Goal: Task Accomplishment & Management: Use online tool/utility

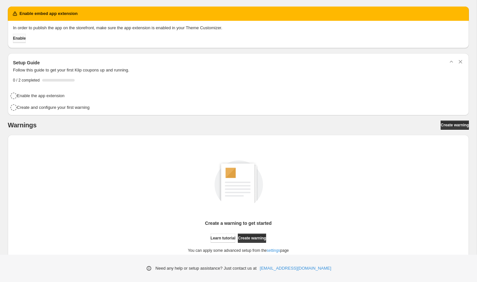
click at [26, 41] on button "Enable" at bounding box center [19, 38] width 13 height 9
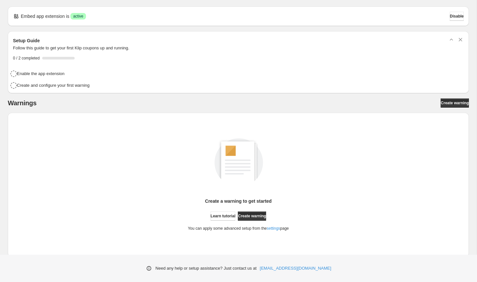
scroll to position [5, 0]
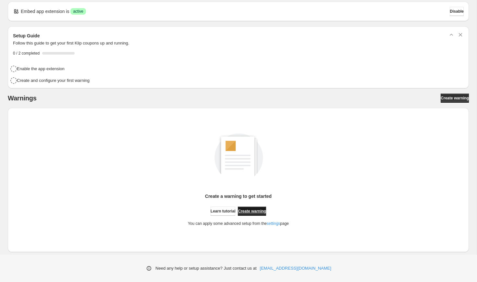
click at [253, 210] on span "Create warning" at bounding box center [252, 210] width 28 height 5
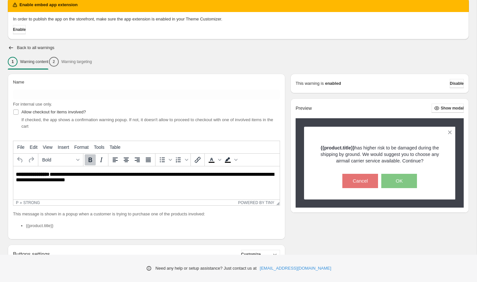
scroll to position [28, 0]
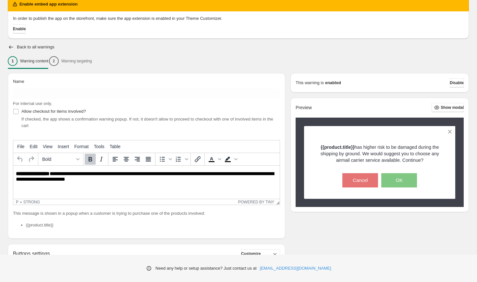
click at [87, 62] on div "1 Warning content 2 Warning targeting" at bounding box center [238, 61] width 461 height 14
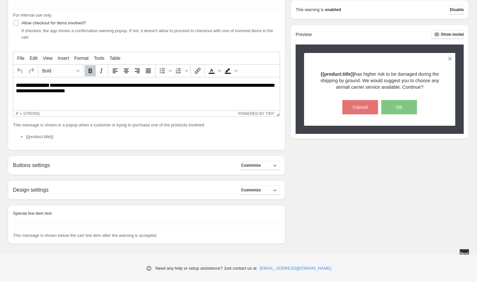
scroll to position [120, 0]
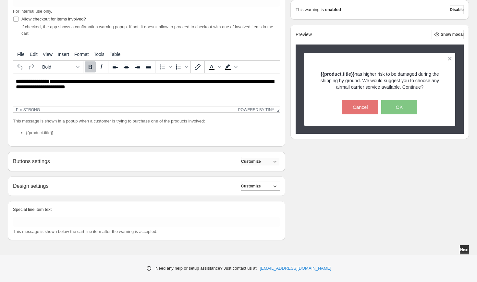
click at [274, 162] on icon "button" at bounding box center [274, 161] width 6 height 6
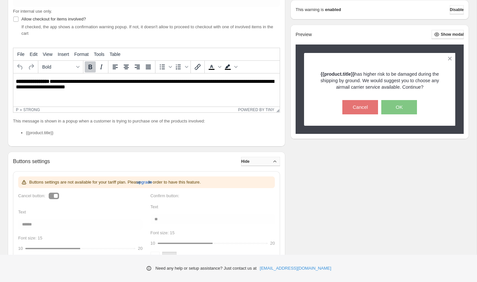
click at [274, 162] on icon "button" at bounding box center [274, 161] width 6 height 6
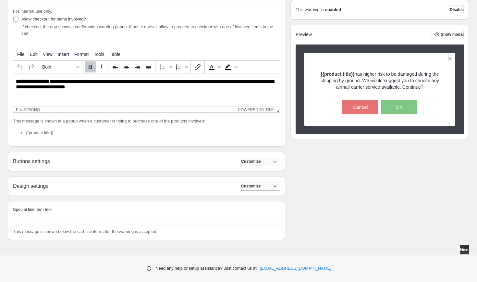
click at [257, 187] on span "Customize" at bounding box center [251, 185] width 20 height 5
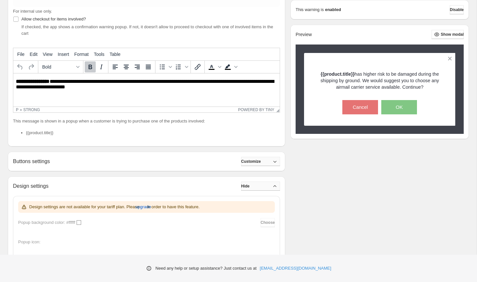
click at [257, 187] on button "Hide" at bounding box center [260, 185] width 39 height 9
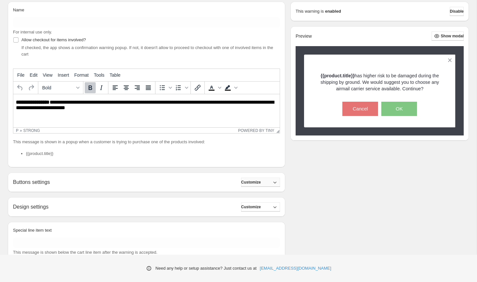
scroll to position [97, 0]
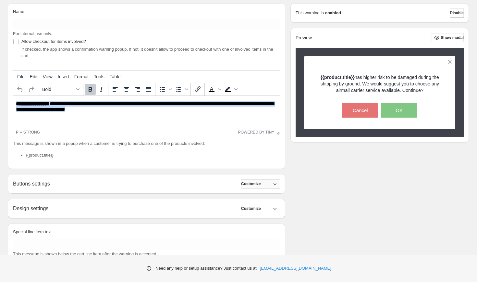
drag, startPoint x: 16, startPoint y: 103, endPoint x: 92, endPoint y: 117, distance: 77.8
click at [92, 118] on html "**********" at bounding box center [146, 107] width 266 height 22
paste body "Rich Text Area. Press ALT-0 for help."
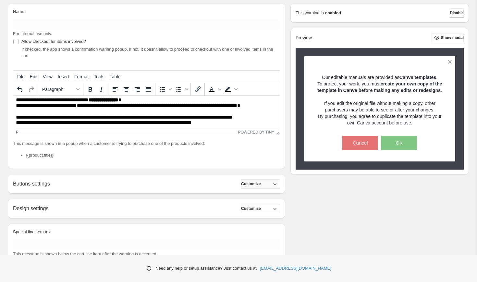
scroll to position [6, 0]
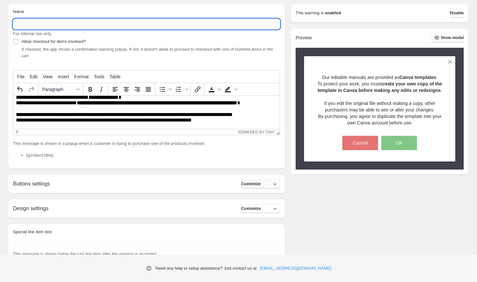
click at [108, 23] on input "Name" at bounding box center [146, 24] width 267 height 10
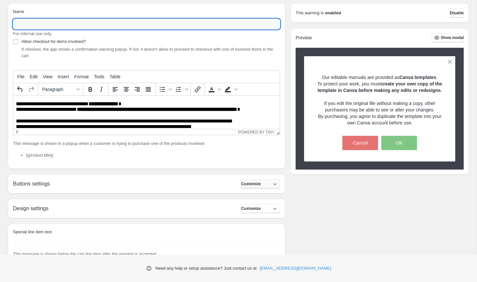
paste input "**********"
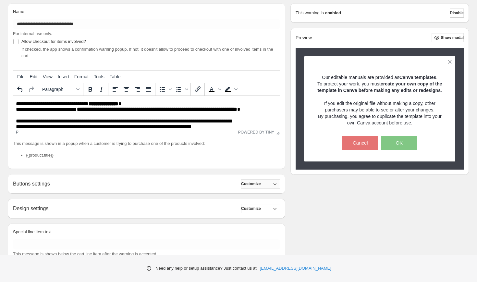
click at [17, 103] on p "**********" at bounding box center [146, 107] width 261 height 12
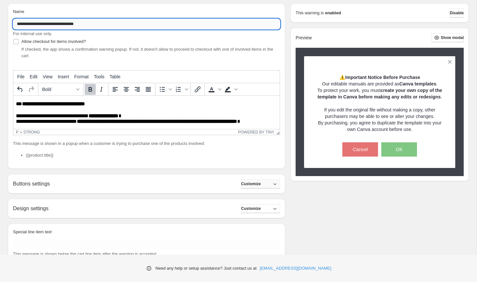
click at [103, 27] on input "**********" at bounding box center [146, 24] width 267 height 10
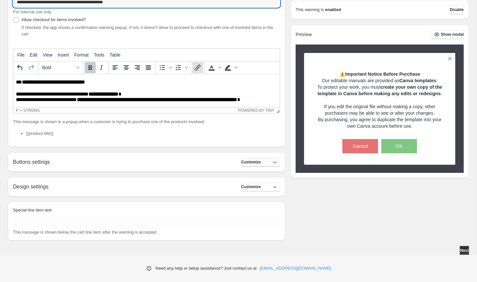
scroll to position [120, 0]
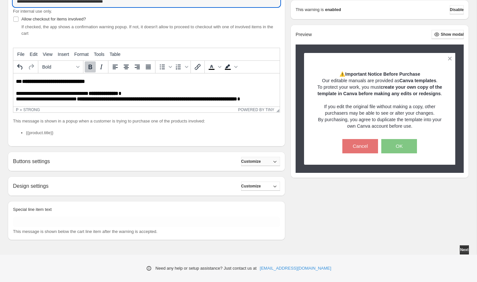
type input "**********"
click at [54, 132] on li "{{product.title}}" at bounding box center [153, 132] width 254 height 6
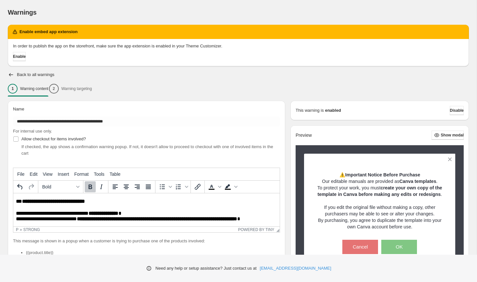
scroll to position [3, 0]
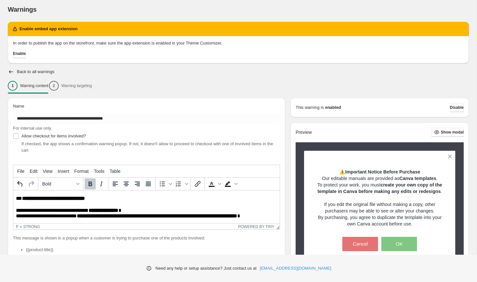
click at [91, 85] on div "1 Warning content 2 Warning targeting" at bounding box center [238, 86] width 461 height 14
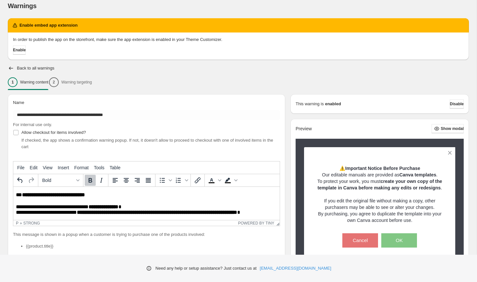
scroll to position [120, 0]
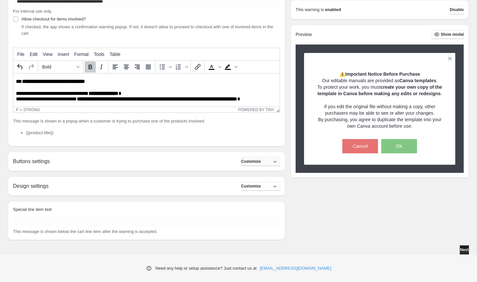
click at [460, 246] on button "Next" at bounding box center [464, 249] width 9 height 9
click at [460, 249] on span "Next" at bounding box center [464, 249] width 8 height 5
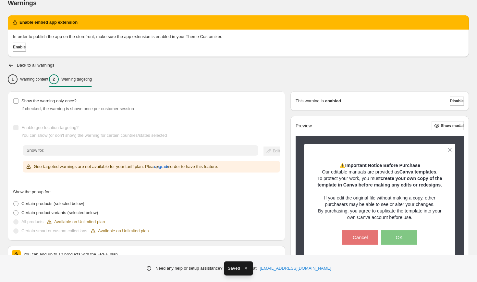
scroll to position [11, 0]
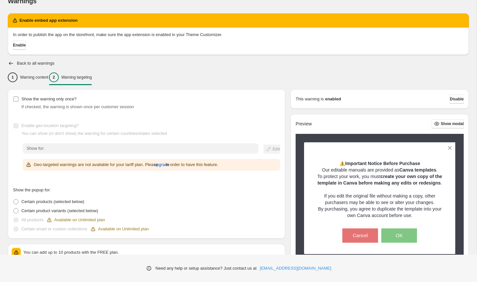
click at [18, 102] on span at bounding box center [16, 99] width 6 height 6
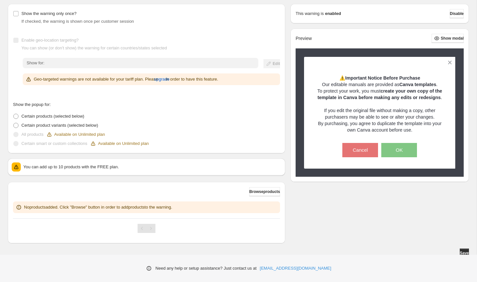
scroll to position [100, 0]
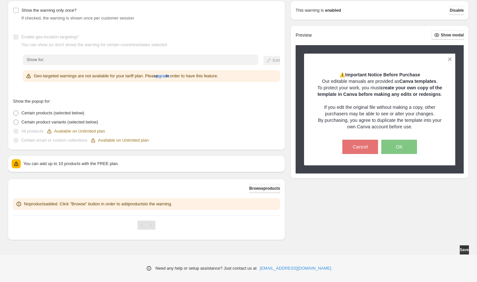
click at [255, 190] on span "Browse products" at bounding box center [264, 188] width 31 height 5
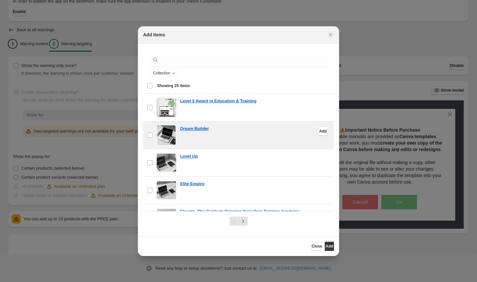
scroll to position [34, 0]
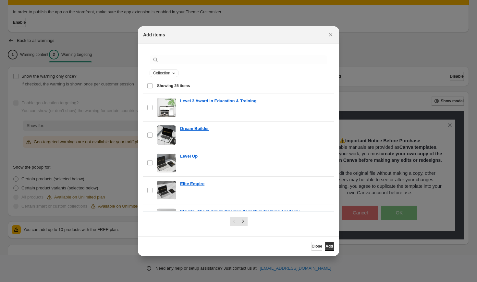
click at [176, 72] on icon "Collection" at bounding box center [173, 72] width 5 height 5
click at [190, 96] on select "**********" at bounding box center [179, 96] width 52 height 10
select select "**********"
click at [153, 91] on select "**********" at bounding box center [179, 96] width 52 height 10
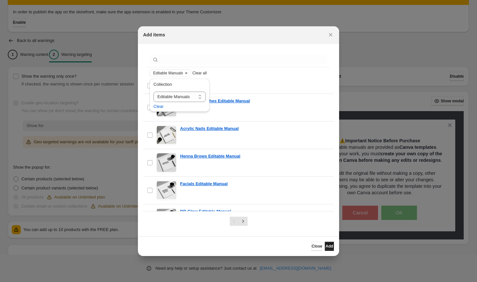
click at [327, 247] on span "Add" at bounding box center [328, 245] width 7 height 5
click at [330, 37] on icon "Close" at bounding box center [330, 34] width 6 height 6
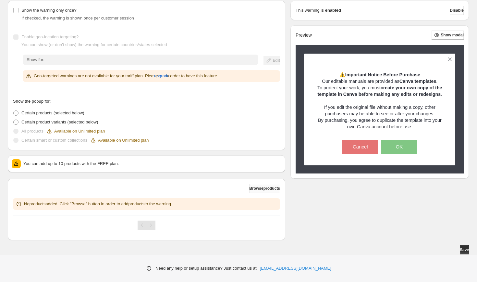
click at [255, 190] on span "Browse products" at bounding box center [264, 188] width 31 height 5
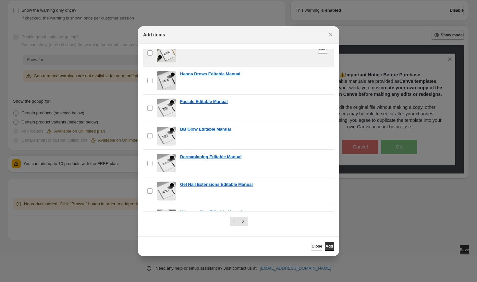
scroll to position [0, 0]
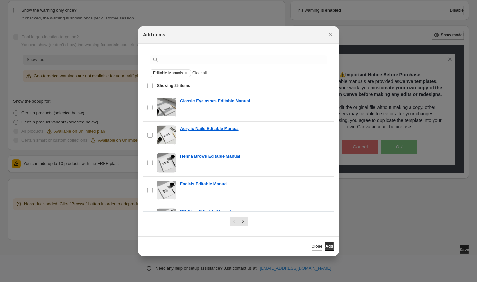
click at [189, 72] on icon "Clear" at bounding box center [186, 72] width 5 height 5
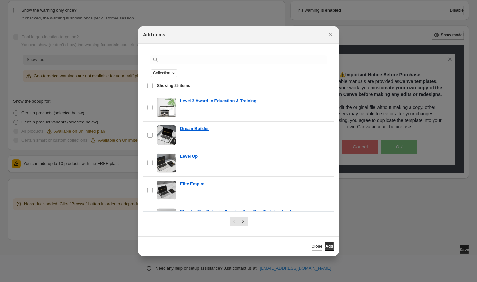
click at [176, 73] on icon "Collection" at bounding box center [173, 72] width 5 height 5
click at [182, 96] on select "**********" at bounding box center [179, 96] width 52 height 10
select select "**********"
click at [153, 91] on select "**********" at bounding box center [179, 96] width 52 height 10
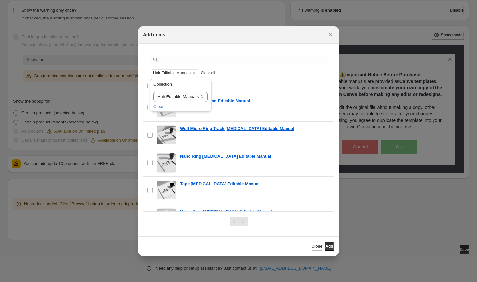
click at [225, 79] on div "Select all 6 items Showing 6 items" at bounding box center [238, 86] width 183 height 16
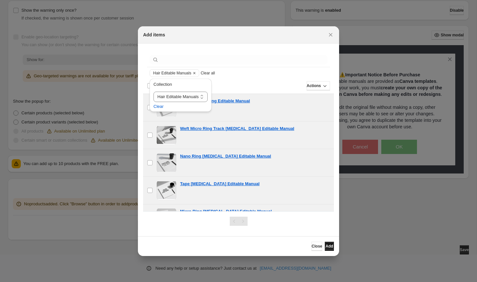
click at [328, 243] on span "Add" at bounding box center [328, 245] width 7 height 5
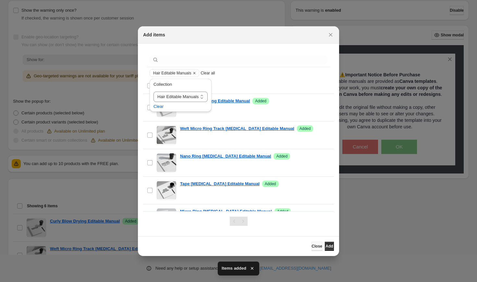
click at [311, 244] on button "Close" at bounding box center [316, 245] width 11 height 9
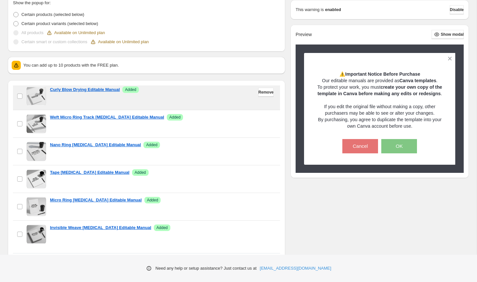
scroll to position [236, 0]
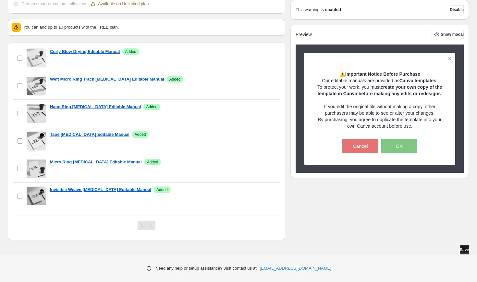
click at [460, 249] on span "Save" at bounding box center [464, 249] width 9 height 5
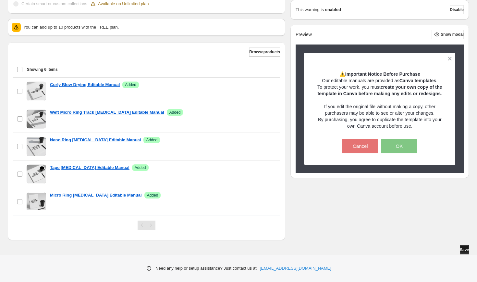
click at [460, 247] on button "Save" at bounding box center [464, 249] width 9 height 9
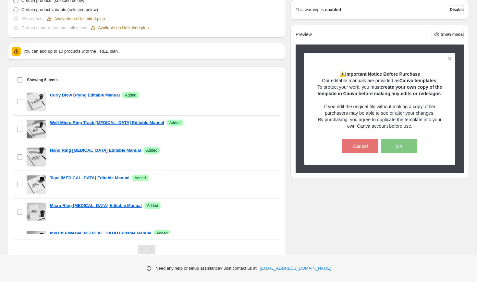
scroll to position [0, 0]
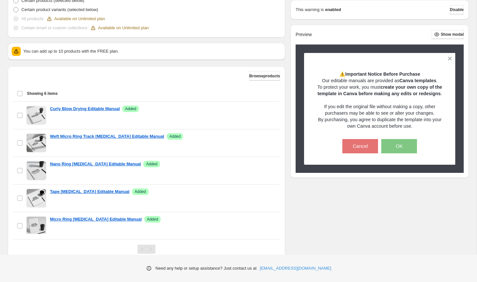
click at [75, 18] on div "Available on Unlimited plan" at bounding box center [75, 19] width 59 height 6
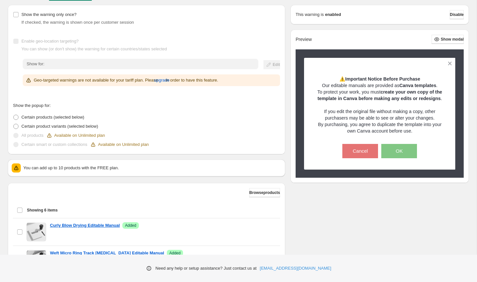
scroll to position [94, 0]
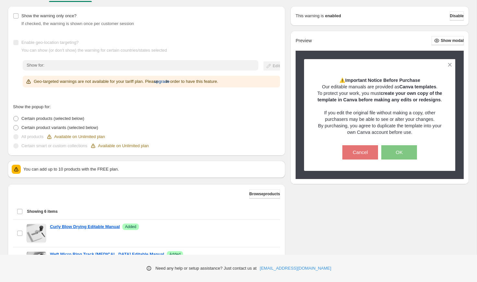
click at [170, 80] on span "upgrade" at bounding box center [162, 81] width 16 height 6
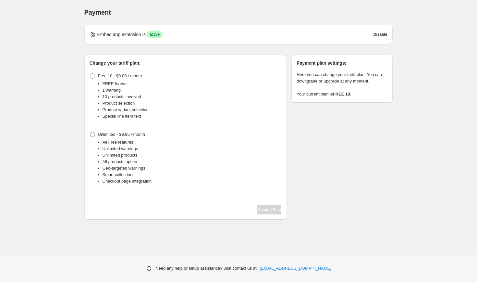
click at [94, 134] on span at bounding box center [92, 134] width 5 height 5
click at [264, 209] on span "Change Plan" at bounding box center [269, 209] width 24 height 5
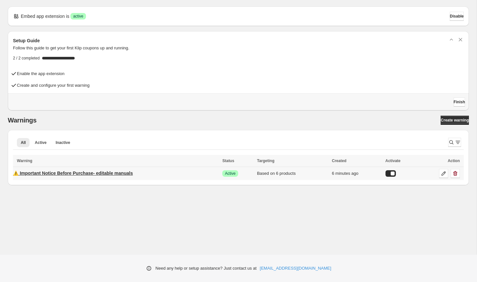
click at [63, 173] on p "⚠️ Important Notice Before Purchase- editable manuals" at bounding box center [73, 173] width 120 height 6
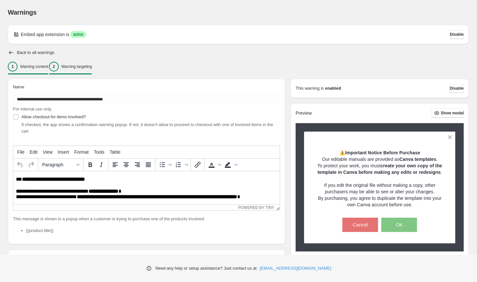
click at [87, 67] on p "Warning targeting" at bounding box center [76, 66] width 30 height 5
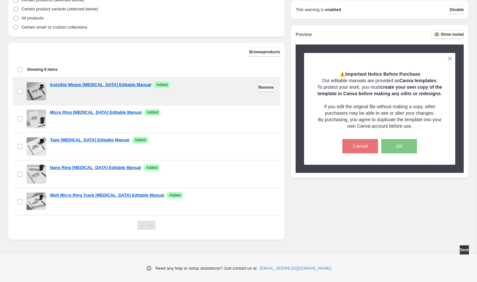
click at [263, 88] on span "Remove" at bounding box center [265, 87] width 15 height 5
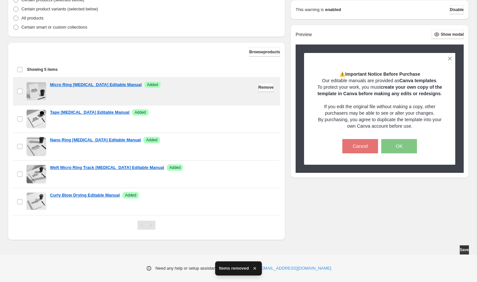
click at [263, 88] on span "Remove" at bounding box center [265, 87] width 15 height 5
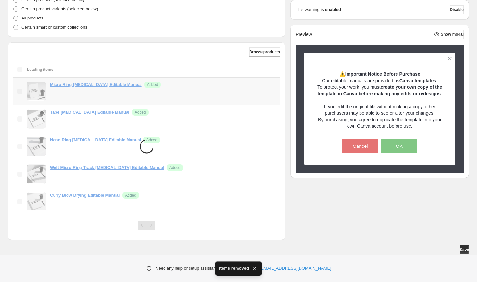
scroll to position [152, 0]
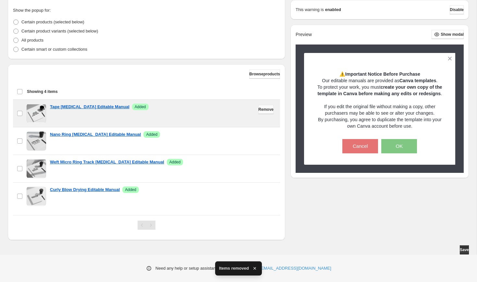
click at [263, 112] on span "Remove" at bounding box center [265, 109] width 15 height 5
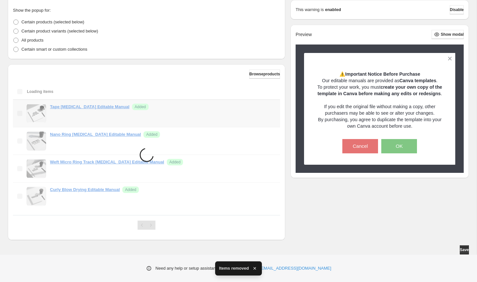
scroll to position [124, 0]
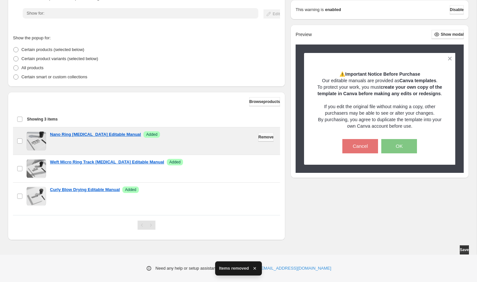
click at [262, 137] on span "Remove" at bounding box center [265, 136] width 15 height 5
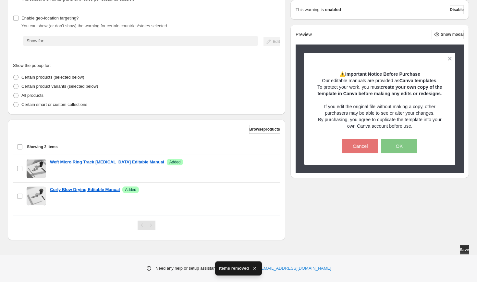
scroll to position [97, 0]
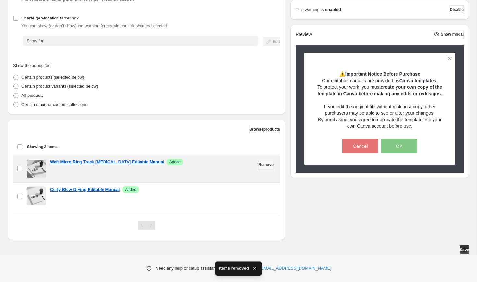
click at [260, 163] on span "Remove" at bounding box center [265, 164] width 15 height 5
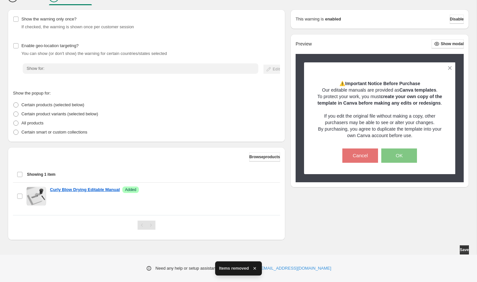
scroll to position [69, 0]
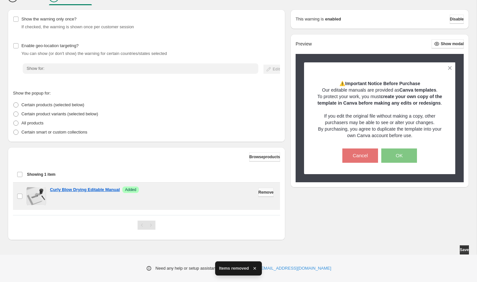
click at [259, 190] on span "Remove" at bounding box center [265, 191] width 15 height 5
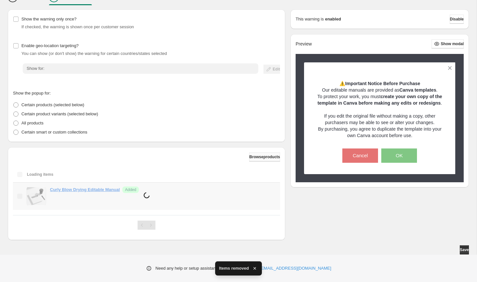
scroll to position [38, 0]
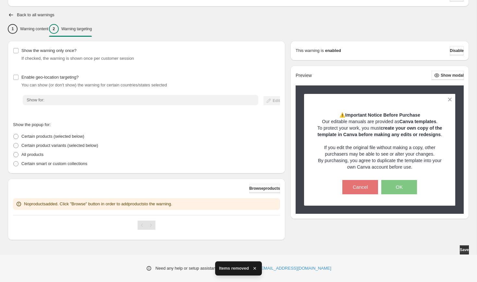
click at [254, 190] on span "Browse products" at bounding box center [264, 188] width 31 height 5
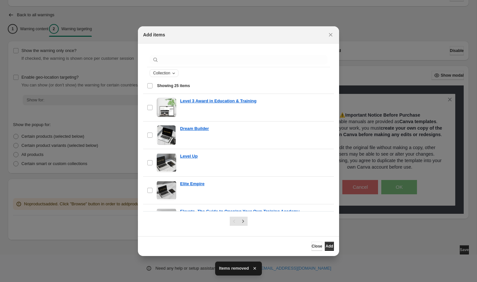
click at [176, 73] on icon "Collection" at bounding box center [173, 72] width 5 height 5
click at [186, 96] on select "**********" at bounding box center [179, 96] width 52 height 10
click at [153, 91] on select "**********" at bounding box center [179, 96] width 52 height 10
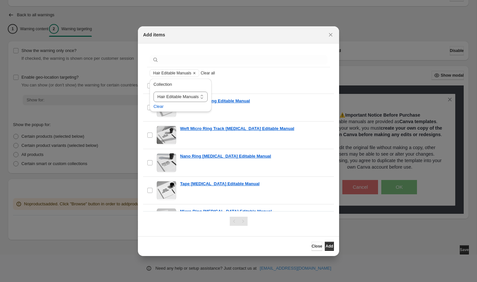
click at [243, 85] on span "Showing 6 items" at bounding box center [243, 86] width 173 height 6
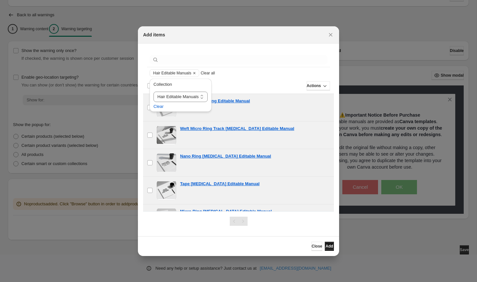
click at [325, 244] on span "Add" at bounding box center [328, 245] width 7 height 5
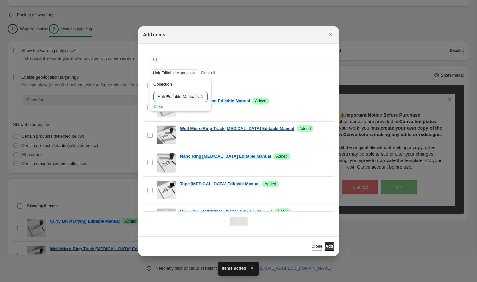
click at [202, 98] on select "**********" at bounding box center [180, 96] width 54 height 10
click at [153, 91] on select "**********" at bounding box center [180, 96] width 54 height 10
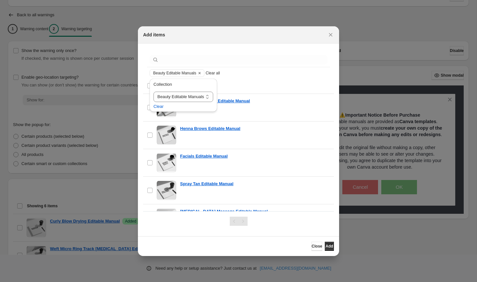
click at [236, 85] on span "Showing 10 items" at bounding box center [243, 86] width 173 height 6
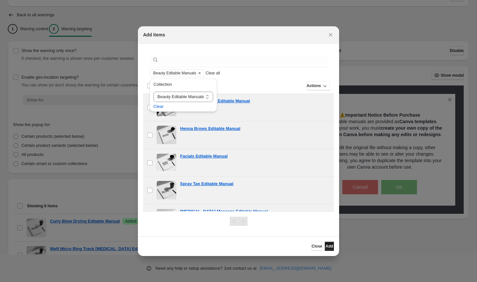
click at [325, 245] on span "Add" at bounding box center [328, 245] width 7 height 5
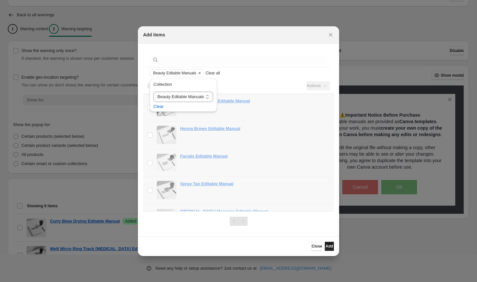
click at [325, 246] on span "Add" at bounding box center [328, 245] width 7 height 5
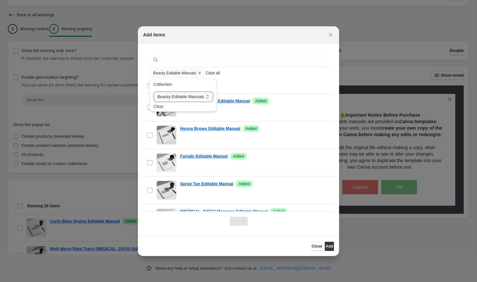
click at [204, 97] on select "**********" at bounding box center [183, 96] width 60 height 10
select select "**********"
click at [153, 91] on select "**********" at bounding box center [183, 96] width 60 height 10
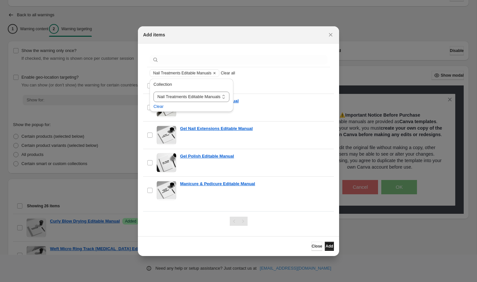
click at [327, 247] on span "Add" at bounding box center [328, 245] width 7 height 5
click at [256, 87] on span "Showing 4 items" at bounding box center [243, 86] width 173 height 6
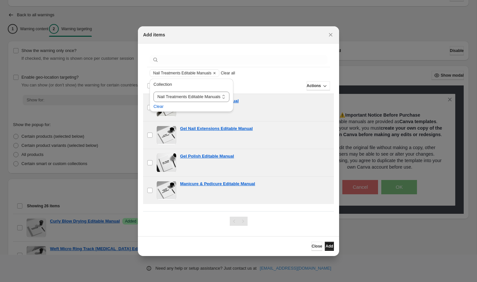
click at [325, 248] on span "Add" at bounding box center [328, 245] width 7 height 5
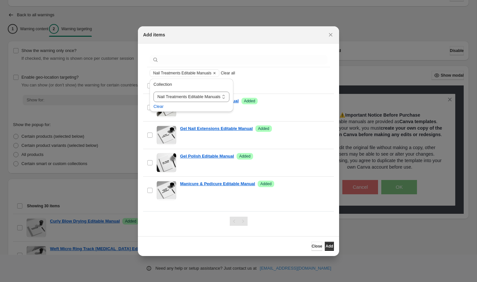
click at [253, 84] on span "Showing 4 items" at bounding box center [243, 86] width 173 height 6
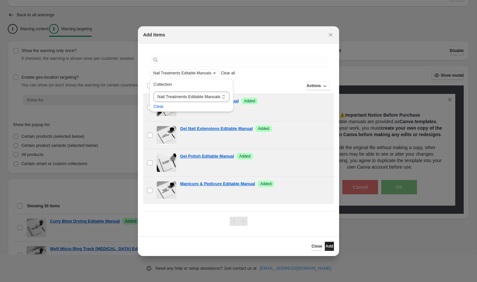
click at [329, 247] on span "Add" at bounding box center [328, 245] width 7 height 5
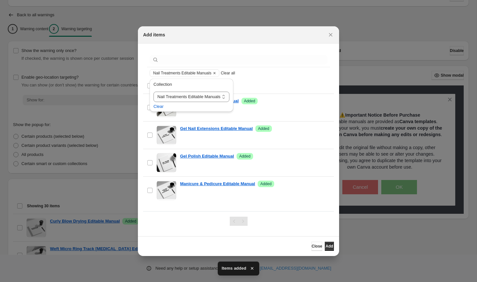
click at [246, 85] on span "Showing 4 items" at bounding box center [243, 86] width 173 height 6
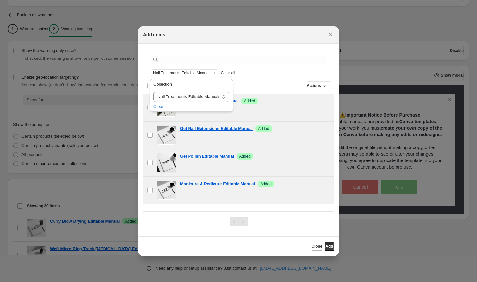
click at [215, 73] on icon "Clear" at bounding box center [214, 73] width 2 height 2
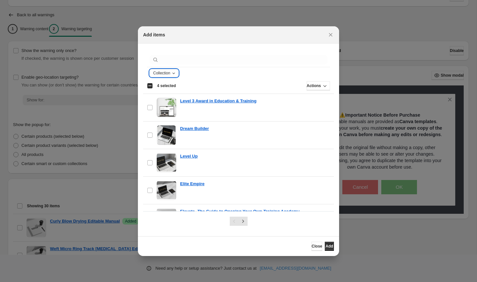
click at [175, 74] on icon "Collection" at bounding box center [173, 72] width 5 height 5
click at [187, 96] on select "**********" at bounding box center [179, 96] width 52 height 10
select select "**********"
click at [153, 91] on select "**********" at bounding box center [179, 96] width 52 height 10
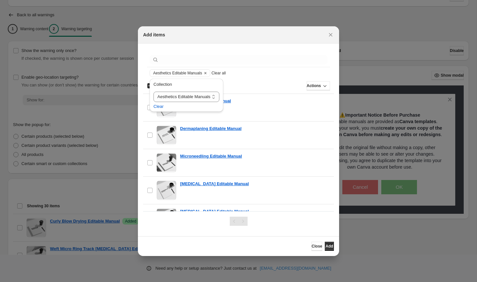
click at [248, 84] on div "Actions" at bounding box center [255, 85] width 149 height 9
click at [233, 83] on div "Actions" at bounding box center [255, 85] width 149 height 9
click at [235, 89] on div "Actions" at bounding box center [255, 85] width 149 height 9
click at [226, 88] on div "**********" at bounding box center [186, 97] width 79 height 40
click at [230, 83] on div "Actions" at bounding box center [255, 85] width 149 height 9
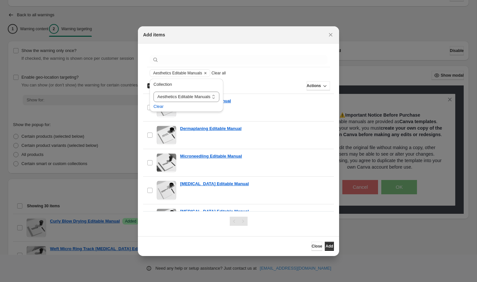
click at [233, 90] on div "Select all 15 items Showing 15 items" at bounding box center [238, 86] width 183 height 16
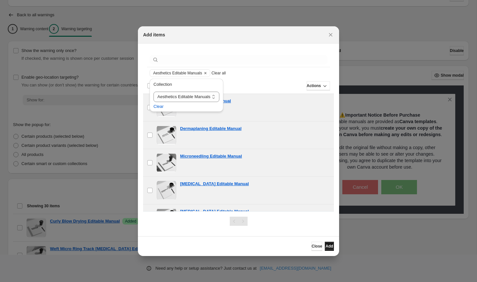
click at [329, 247] on span "Add" at bounding box center [328, 245] width 7 height 5
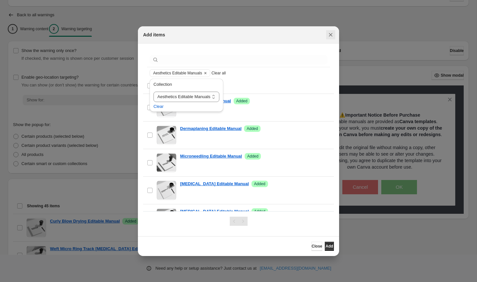
click at [332, 34] on icon "Close" at bounding box center [330, 34] width 6 height 6
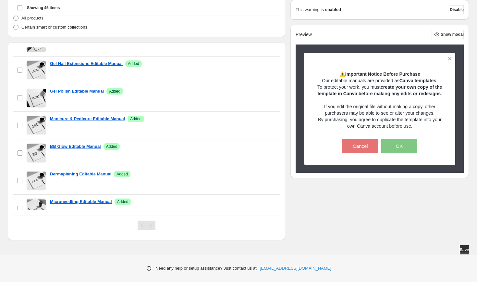
scroll to position [765, 0]
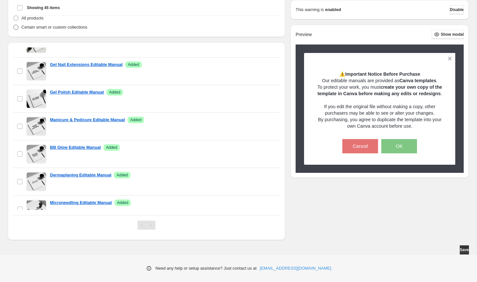
click at [16, 28] on span at bounding box center [15, 27] width 5 height 5
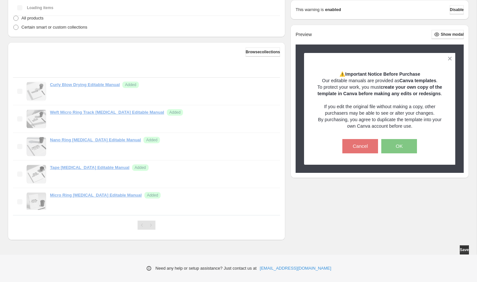
scroll to position [38, 0]
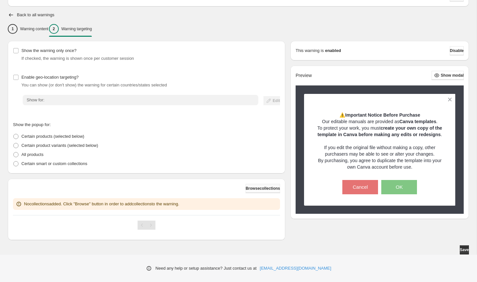
click at [246, 189] on span "Browse collections" at bounding box center [263, 188] width 34 height 5
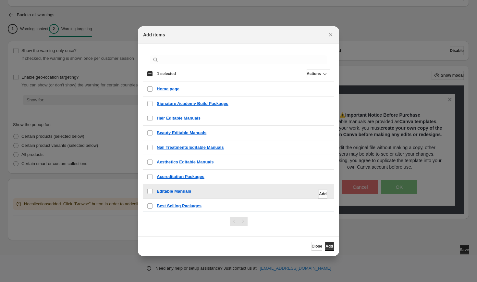
click at [320, 194] on span "Add" at bounding box center [322, 193] width 7 height 5
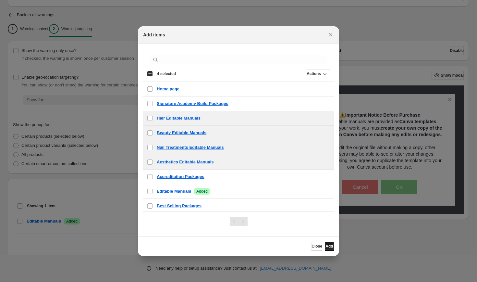
click at [325, 245] on span "Add" at bounding box center [328, 245] width 7 height 5
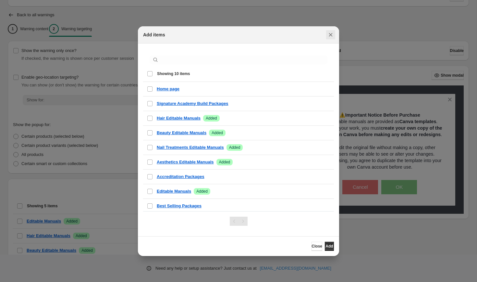
click at [329, 36] on icon "Close" at bounding box center [331, 35] width 4 height 4
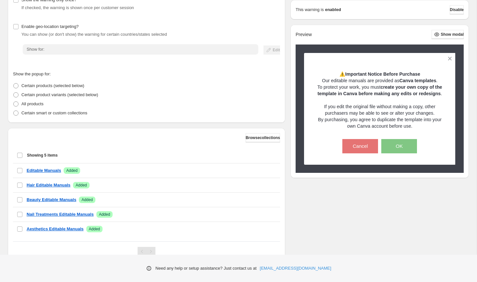
scroll to position [115, 0]
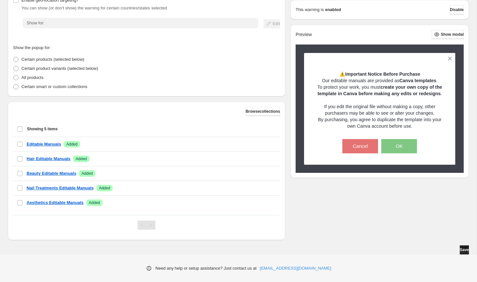
click at [460, 249] on span "Save" at bounding box center [464, 249] width 9 height 5
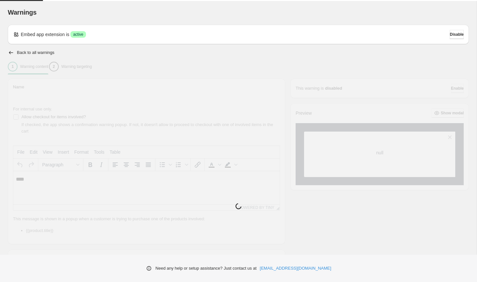
type input "**********"
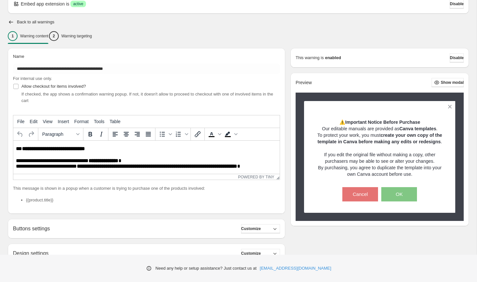
scroll to position [26, 0]
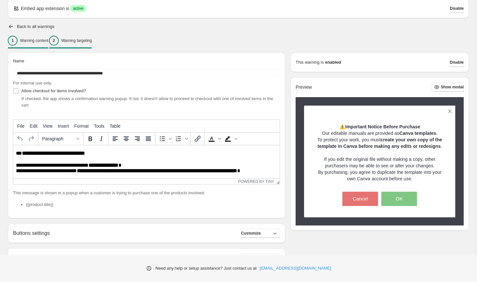
click at [92, 41] on p "Warning targeting" at bounding box center [76, 40] width 30 height 5
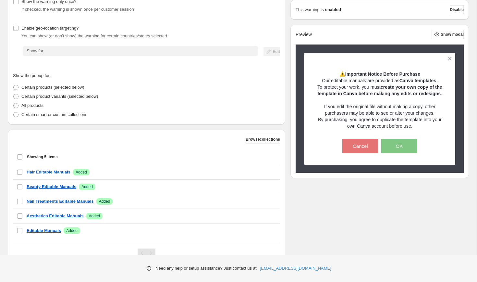
scroll to position [85, 0]
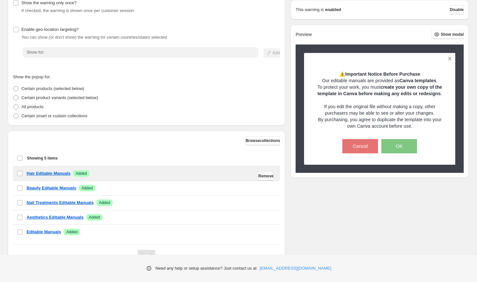
click at [263, 175] on span "Remove" at bounding box center [265, 175] width 15 height 5
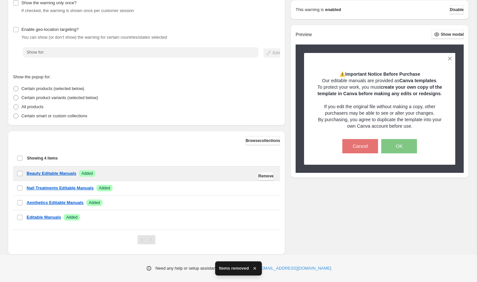
click at [263, 175] on span "Remove" at bounding box center [265, 175] width 15 height 5
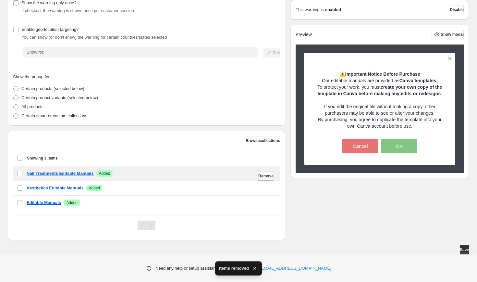
click at [264, 177] on span "Remove" at bounding box center [265, 175] width 15 height 5
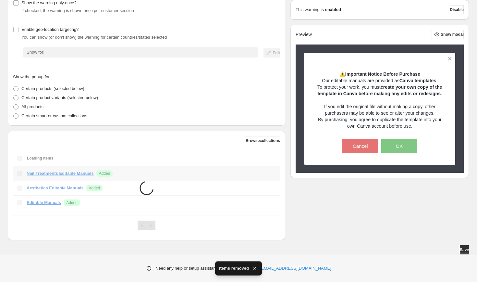
scroll to position [71, 0]
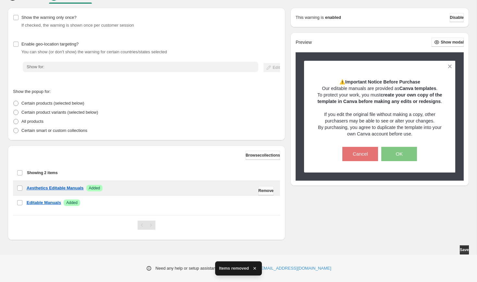
click at [266, 191] on span "Remove" at bounding box center [265, 190] width 15 height 5
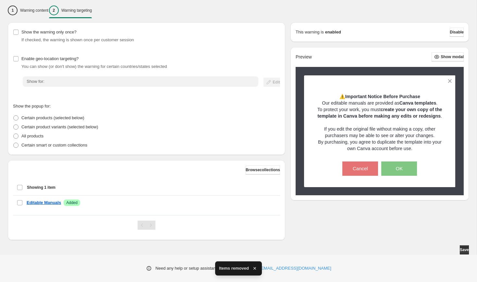
scroll to position [56, 0]
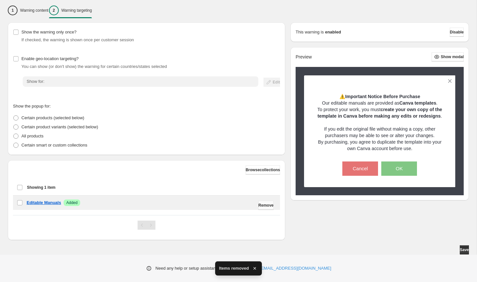
click at [260, 206] on span "Remove" at bounding box center [265, 204] width 15 height 5
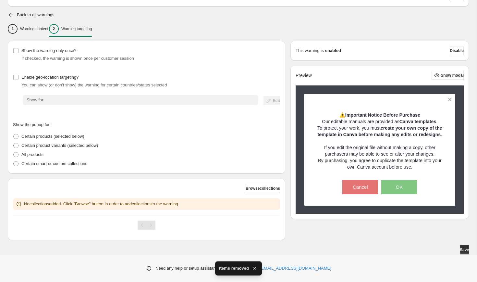
scroll to position [38, 0]
click at [19, 137] on label "Certain products (selected below)" at bounding box center [48, 136] width 71 height 9
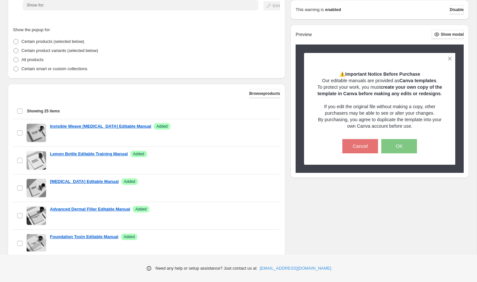
scroll to position [129, 0]
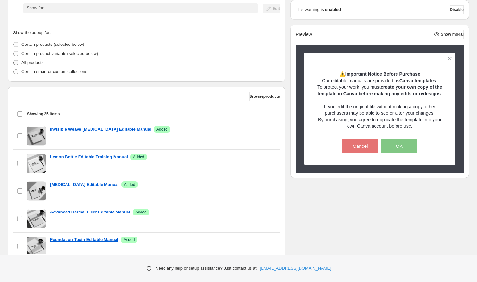
click at [17, 64] on span at bounding box center [15, 62] width 5 height 5
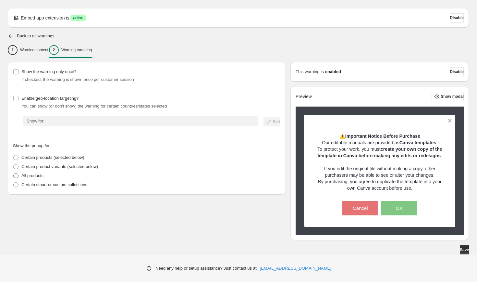
scroll to position [23, 0]
click at [19, 162] on label "Certain product variants (selected below)" at bounding box center [55, 166] width 85 height 9
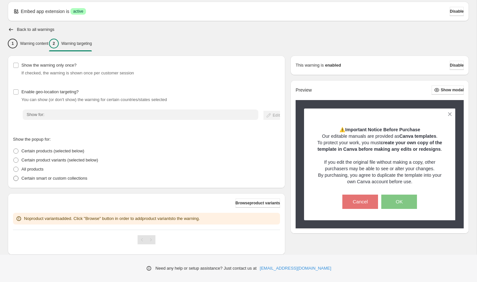
click at [17, 178] on span at bounding box center [15, 177] width 5 height 5
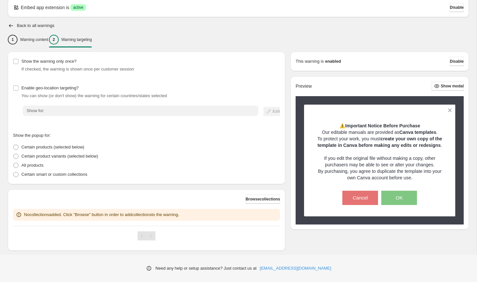
scroll to position [28, 0]
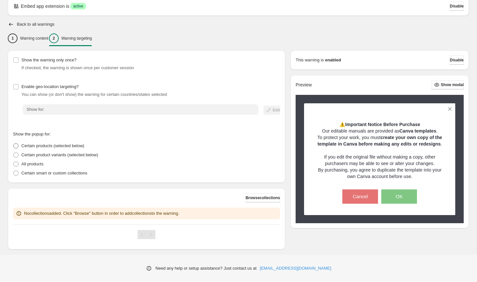
click at [18, 148] on span at bounding box center [16, 146] width 6 height 6
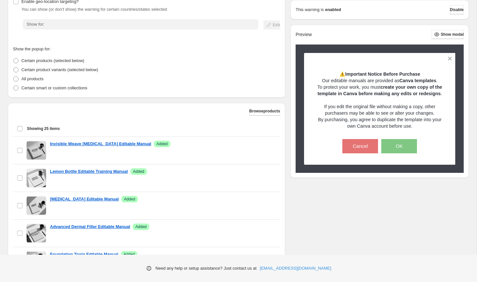
scroll to position [2, 0]
click at [255, 110] on span "Browse products" at bounding box center [264, 110] width 31 height 5
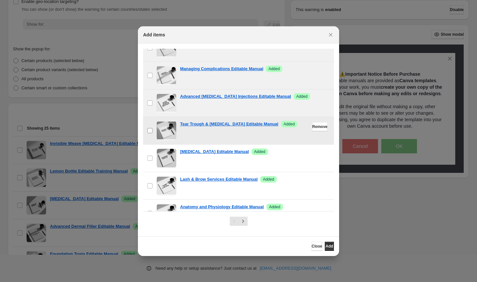
scroll to position [531, 0]
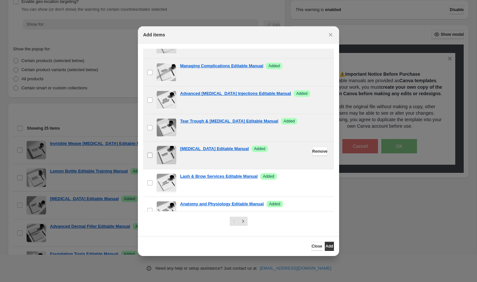
click at [147, 156] on span ":r35:" at bounding box center [150, 155] width 6 height 6
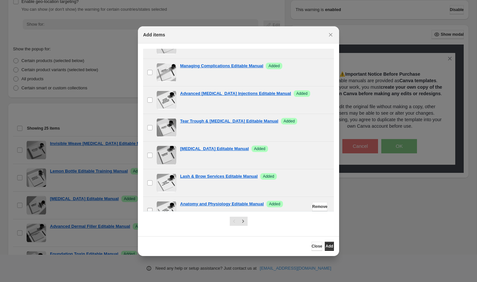
click at [151, 205] on label "checkbox" at bounding box center [150, 210] width 14 height 27
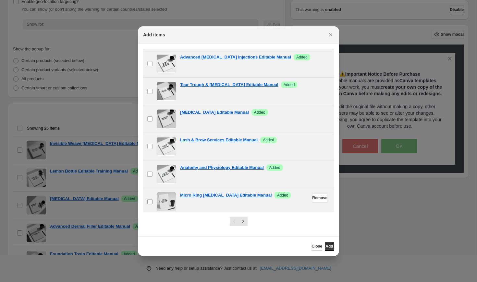
scroll to position [572, 0]
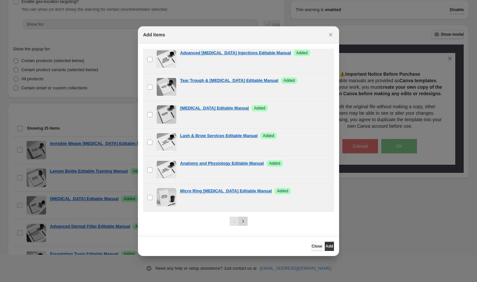
click at [243, 220] on icon "Next" at bounding box center [243, 221] width 6 height 6
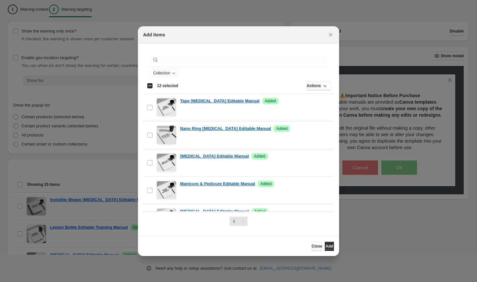
scroll to position [31, 0]
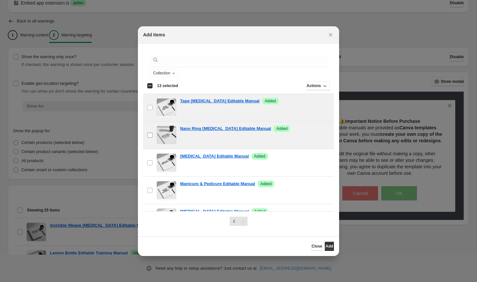
click at [151, 131] on label "checkbox" at bounding box center [150, 134] width 14 height 27
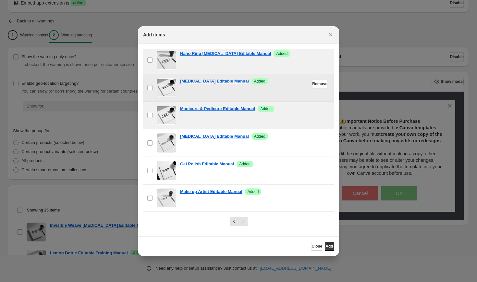
scroll to position [79, 0]
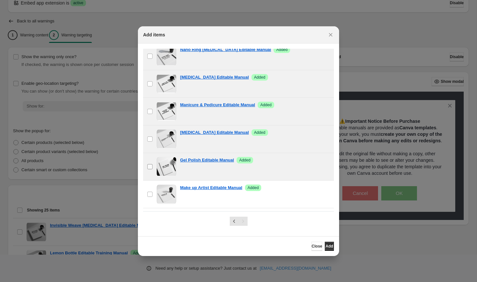
click at [151, 173] on label "checkbox" at bounding box center [150, 166] width 14 height 27
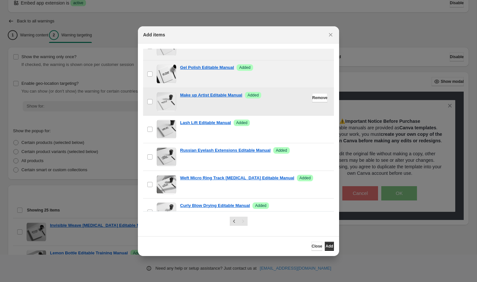
scroll to position [179, 0]
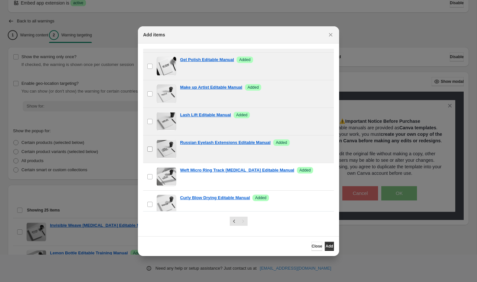
click at [153, 150] on label "checkbox" at bounding box center [150, 148] width 14 height 27
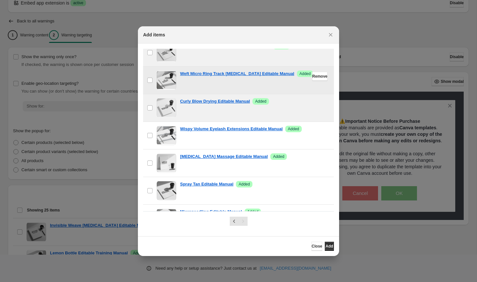
scroll to position [276, 0]
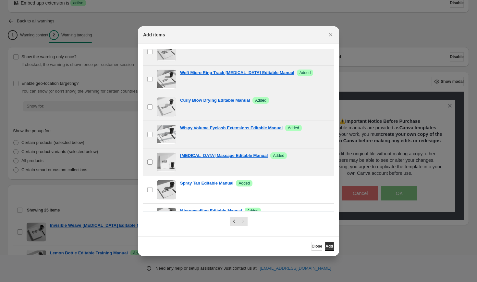
click at [151, 158] on label "checkbox" at bounding box center [150, 161] width 14 height 27
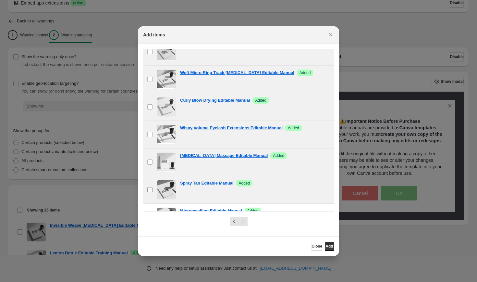
click at [150, 187] on span ":r35:" at bounding box center [150, 190] width 6 height 6
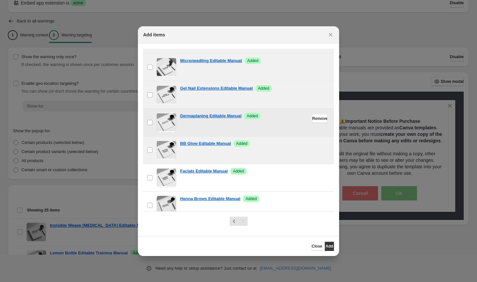
scroll to position [427, 0]
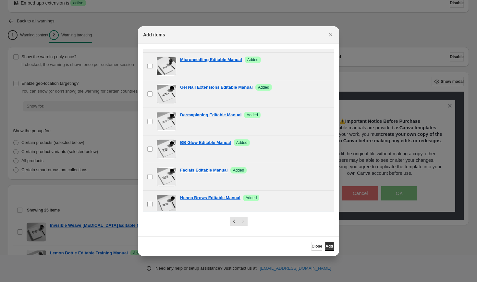
click at [152, 200] on label "checkbox" at bounding box center [150, 203] width 14 height 27
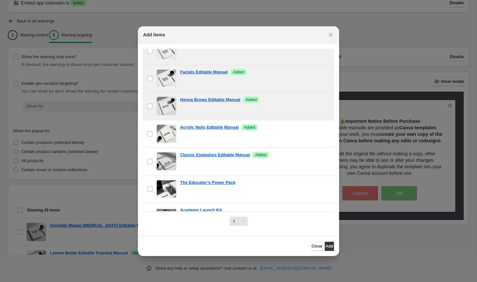
scroll to position [527, 0]
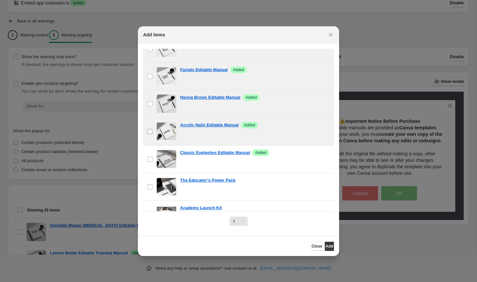
click at [147, 130] on span ":r35:" at bounding box center [150, 131] width 6 height 6
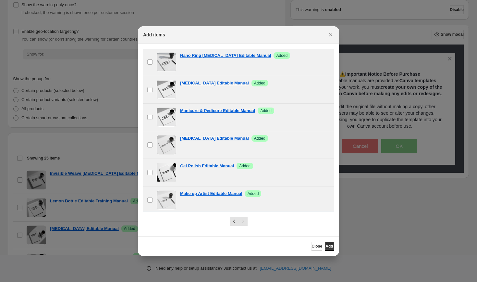
scroll to position [0, 0]
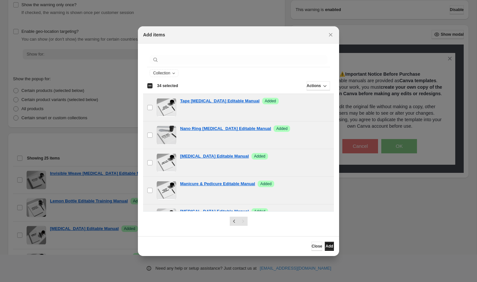
click at [330, 245] on button "Add" at bounding box center [329, 245] width 9 height 9
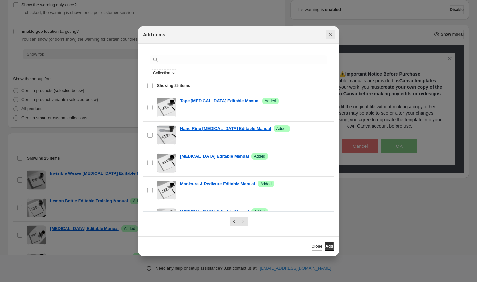
click at [332, 33] on icon "Close" at bounding box center [331, 35] width 4 height 4
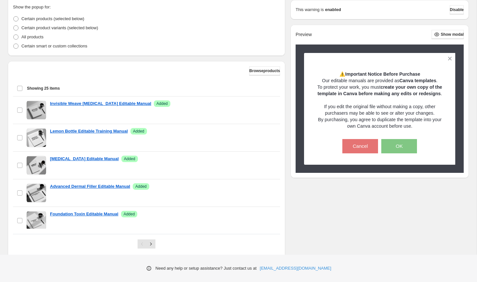
scroll to position [174, 0]
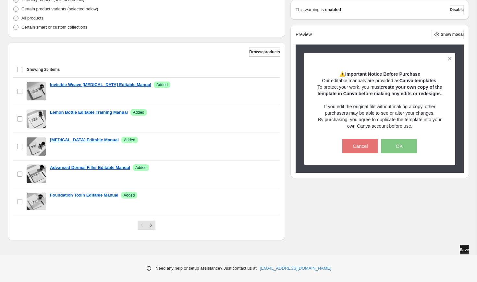
click at [465, 250] on button "Save" at bounding box center [464, 249] width 9 height 9
click at [453, 10] on span "Disable" at bounding box center [457, 9] width 14 height 5
click at [455, 11] on span "Disable" at bounding box center [457, 9] width 14 height 5
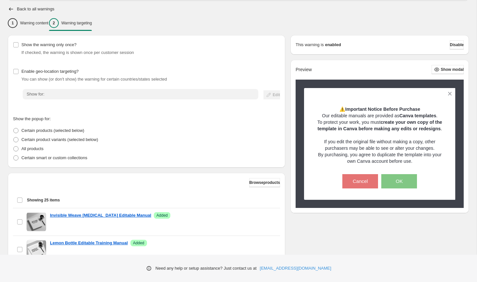
scroll to position [43, 0]
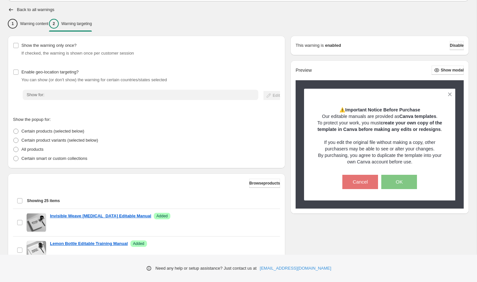
click at [452, 45] on span "Disable" at bounding box center [457, 45] width 14 height 5
click at [38, 23] on p "Warning content" at bounding box center [34, 23] width 28 height 5
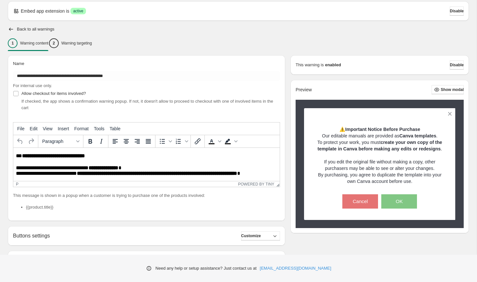
scroll to position [0, 0]
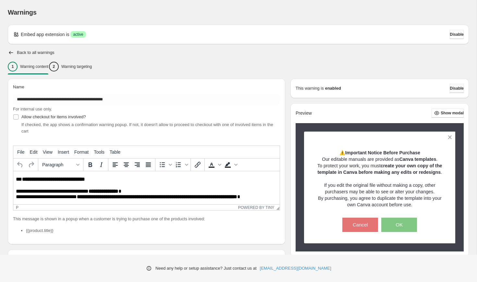
click at [450, 92] on button "Disable" at bounding box center [457, 88] width 14 height 9
click at [455, 90] on span "Disable" at bounding box center [457, 88] width 14 height 5
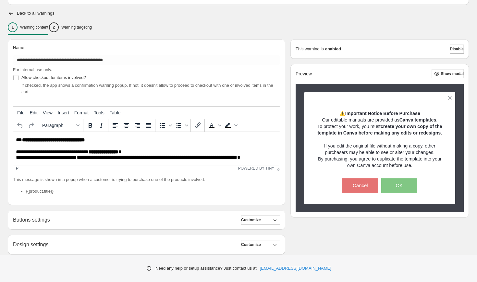
scroll to position [98, 0]
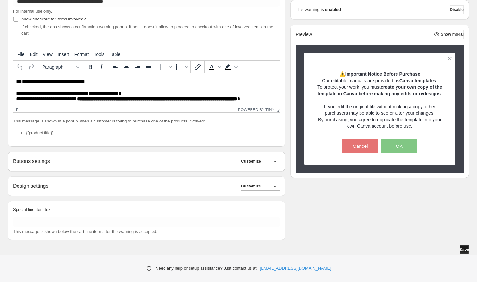
click at [460, 249] on span "Save" at bounding box center [464, 249] width 9 height 5
